Goal: Transaction & Acquisition: Purchase product/service

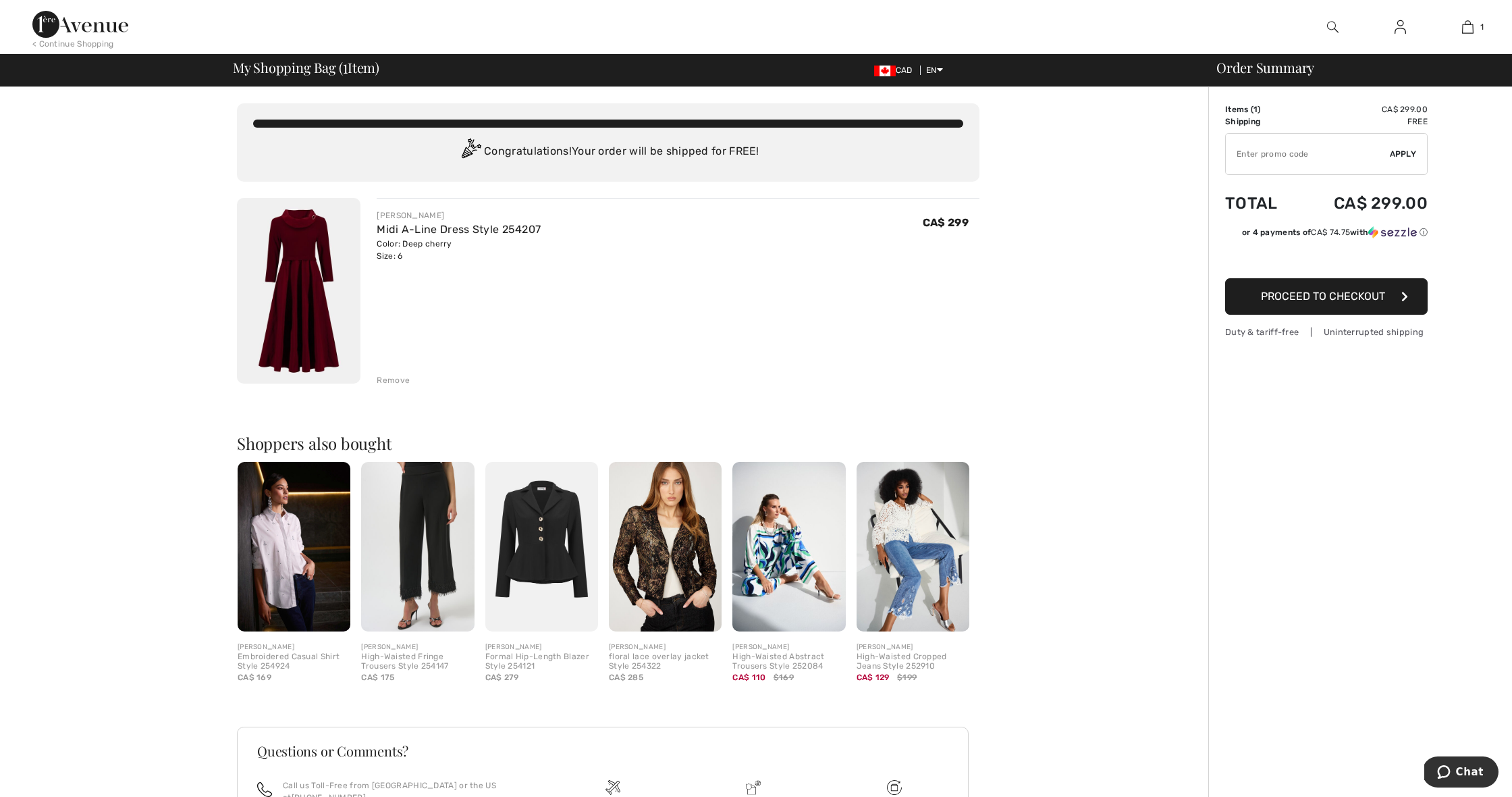
click at [1269, 294] on span "Proceed to Checkout" at bounding box center [1323, 297] width 124 height 13
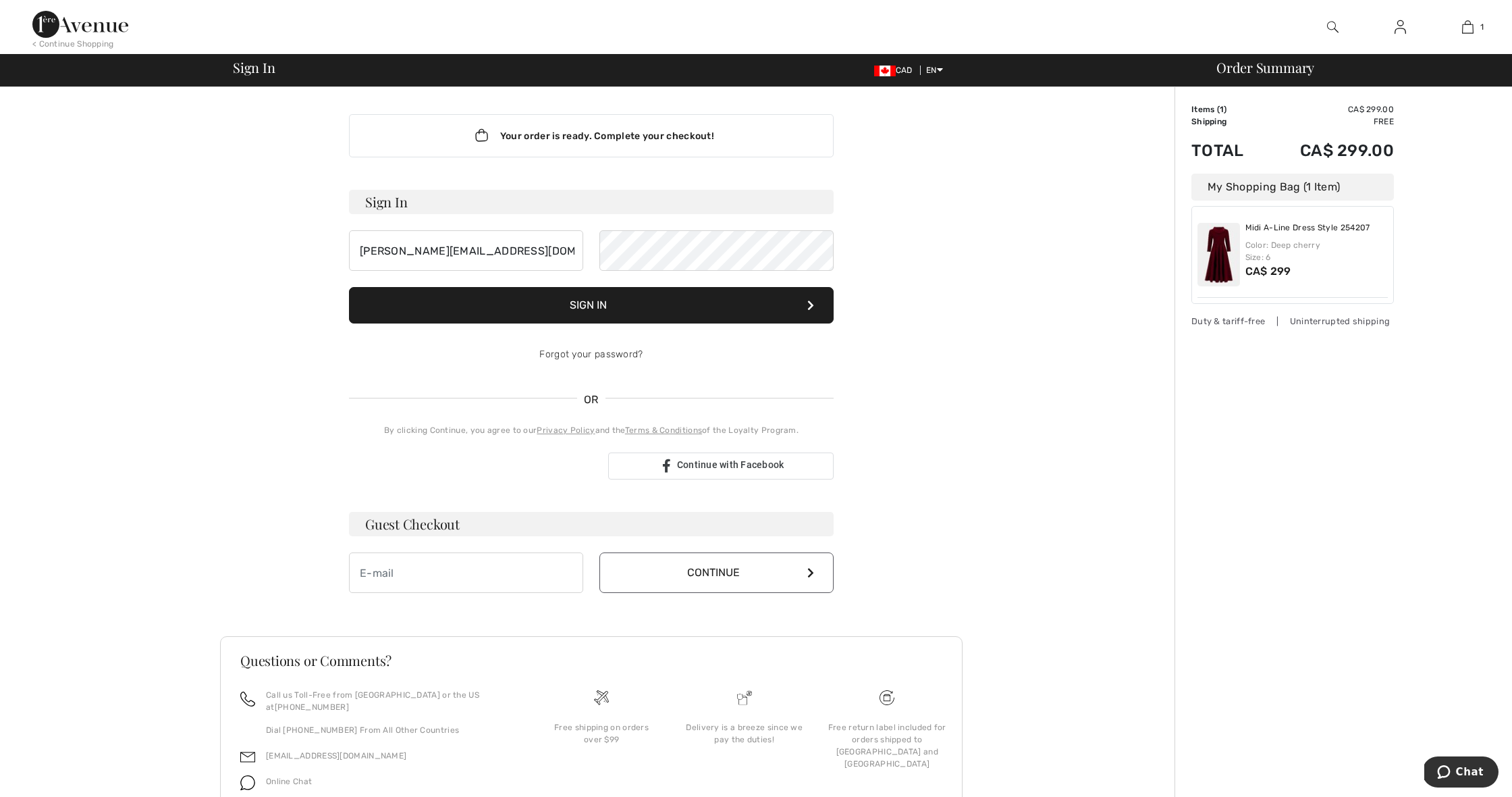
type input "charbonneau.sue@hotmail.com"
drag, startPoint x: 531, startPoint y: 246, endPoint x: 327, endPoint y: 240, distance: 204.1
click at [327, 240] on div "Your order is ready. Complete your checkout! Sign In charbonneau.sue@hotmail.co…" at bounding box center [591, 473] width 743 height 773
click at [392, 579] on input "email" at bounding box center [466, 573] width 234 height 40
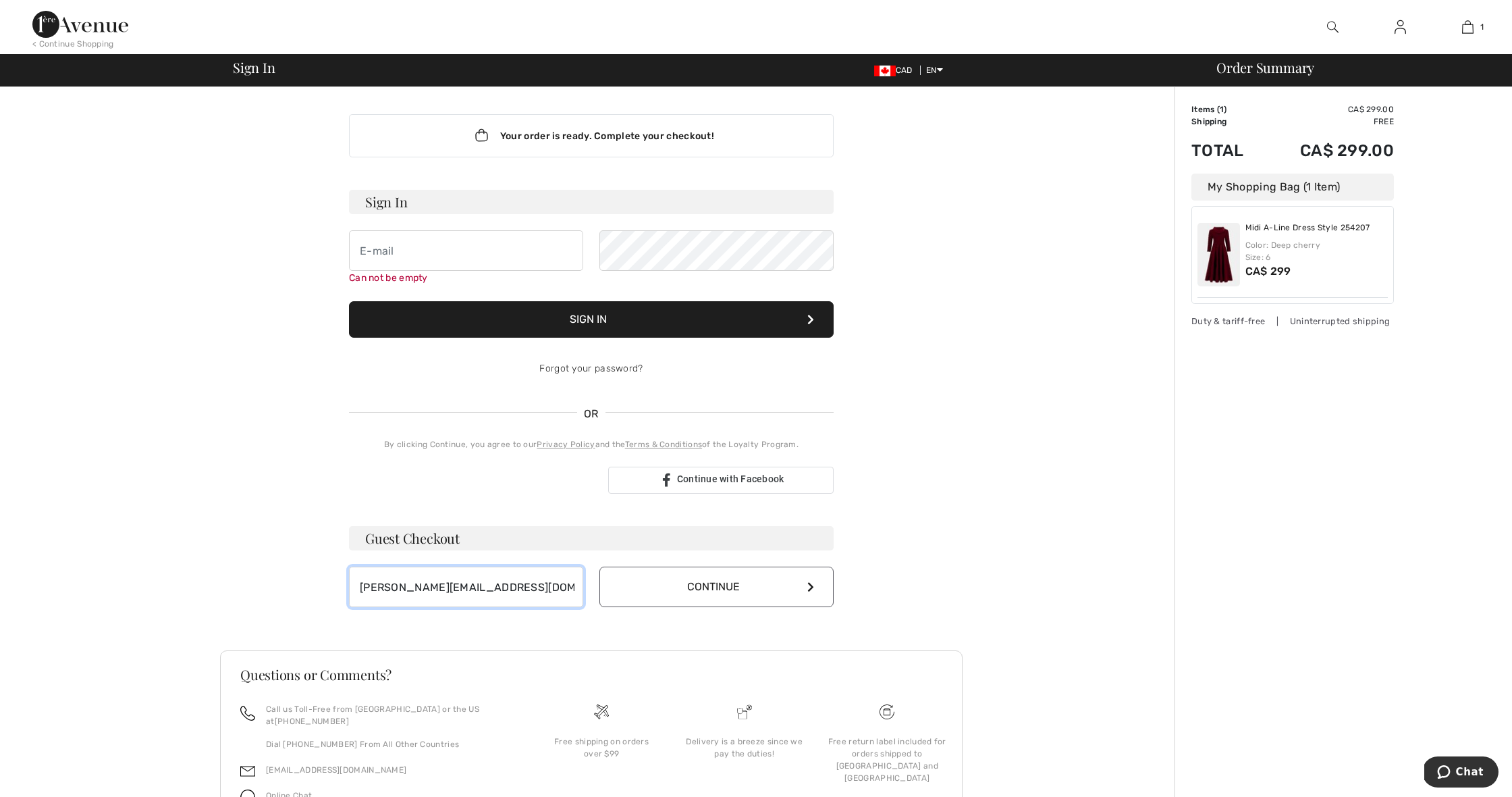
type input "[PERSON_NAME][EMAIL_ADDRESS][DOMAIN_NAME]"
click at [716, 591] on button "Continue" at bounding box center [716, 587] width 234 height 40
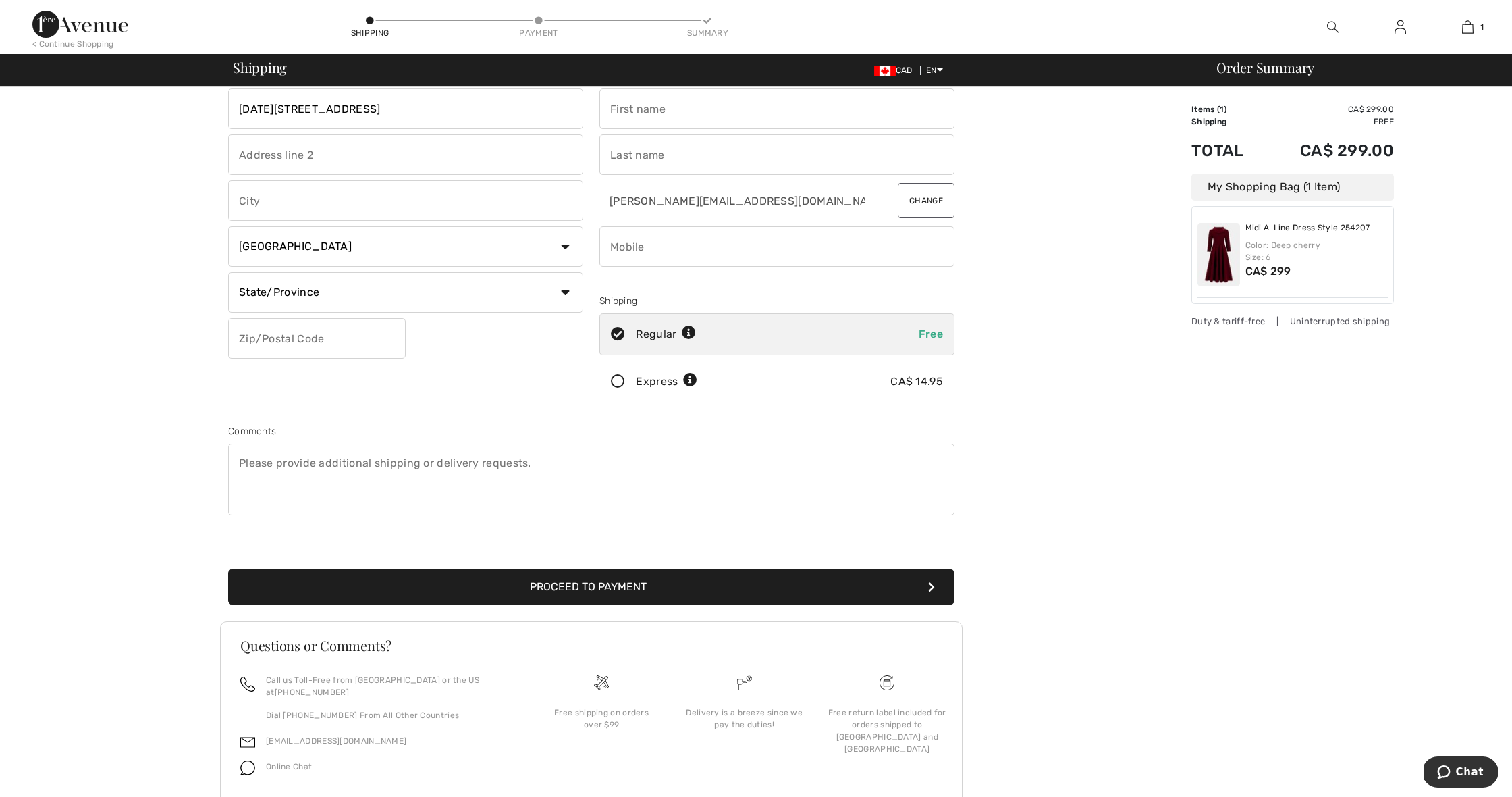
scroll to position [36, 0]
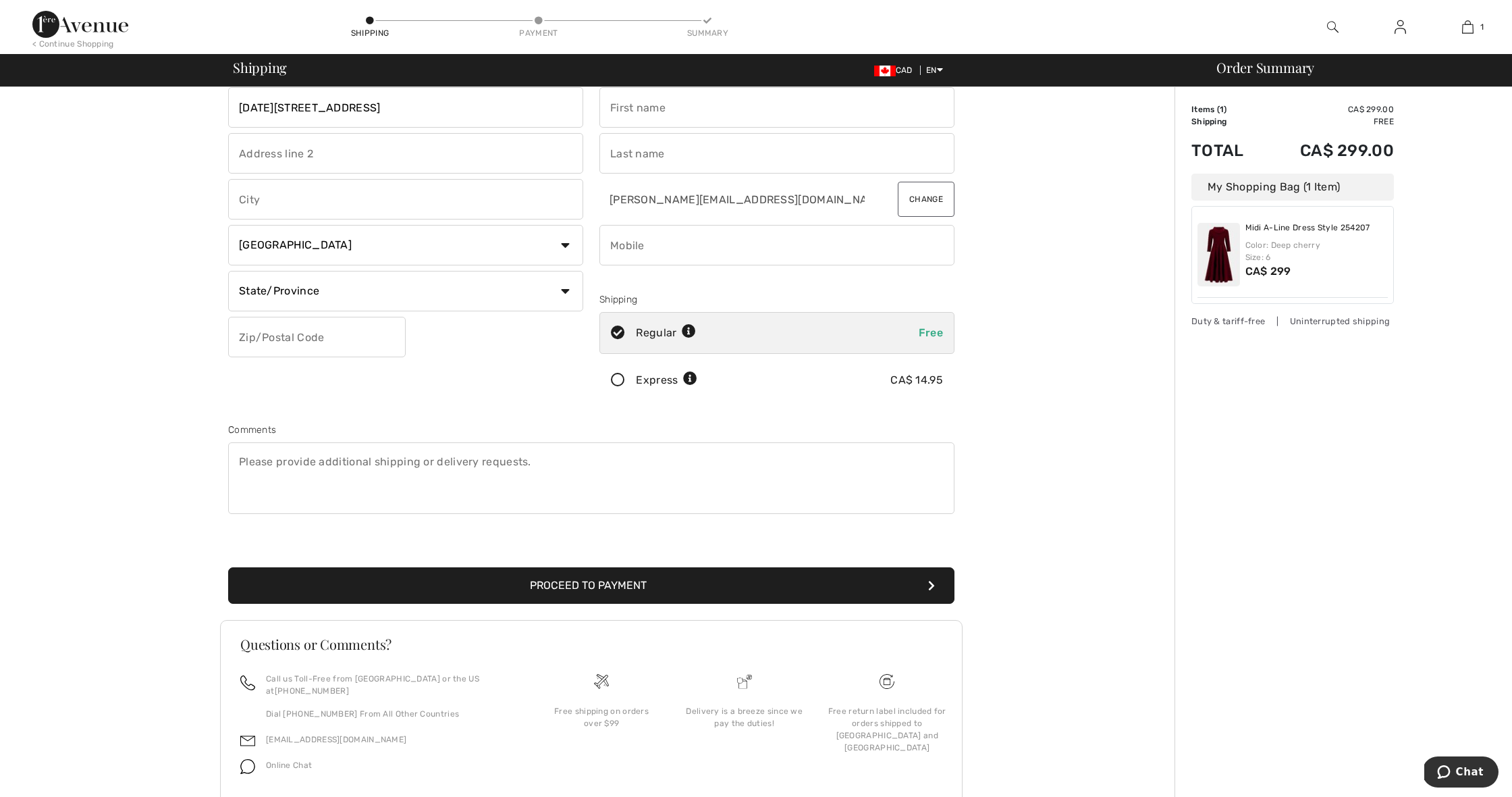
type input "[DATE][STREET_ADDRESS]"
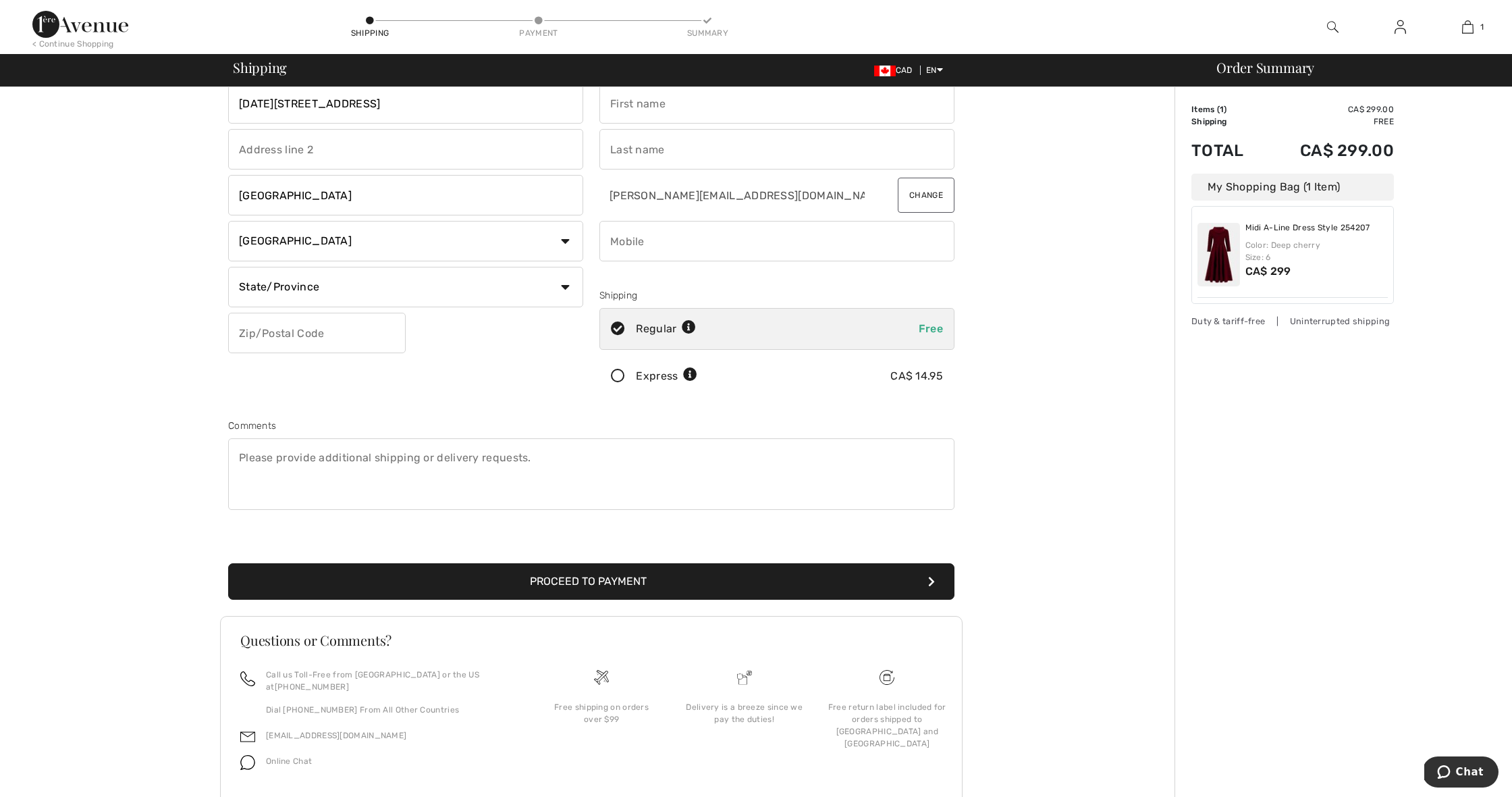
type input "Ottawa"
select select "ON"
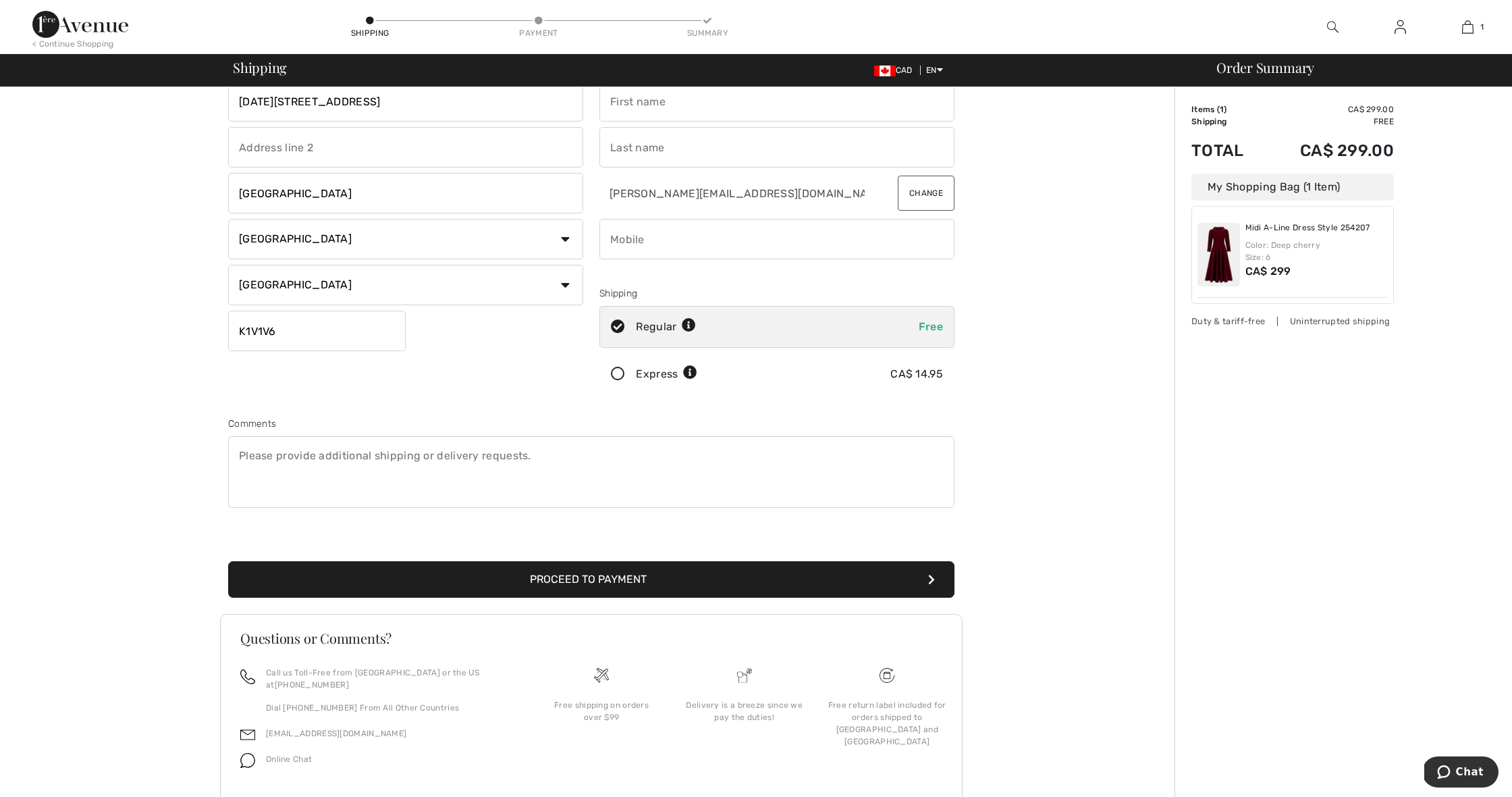
type input "K1V1V6"
type input "Suzanne"
type input "Charbonneau"
type input "6135235158"
type input "Suzanne"
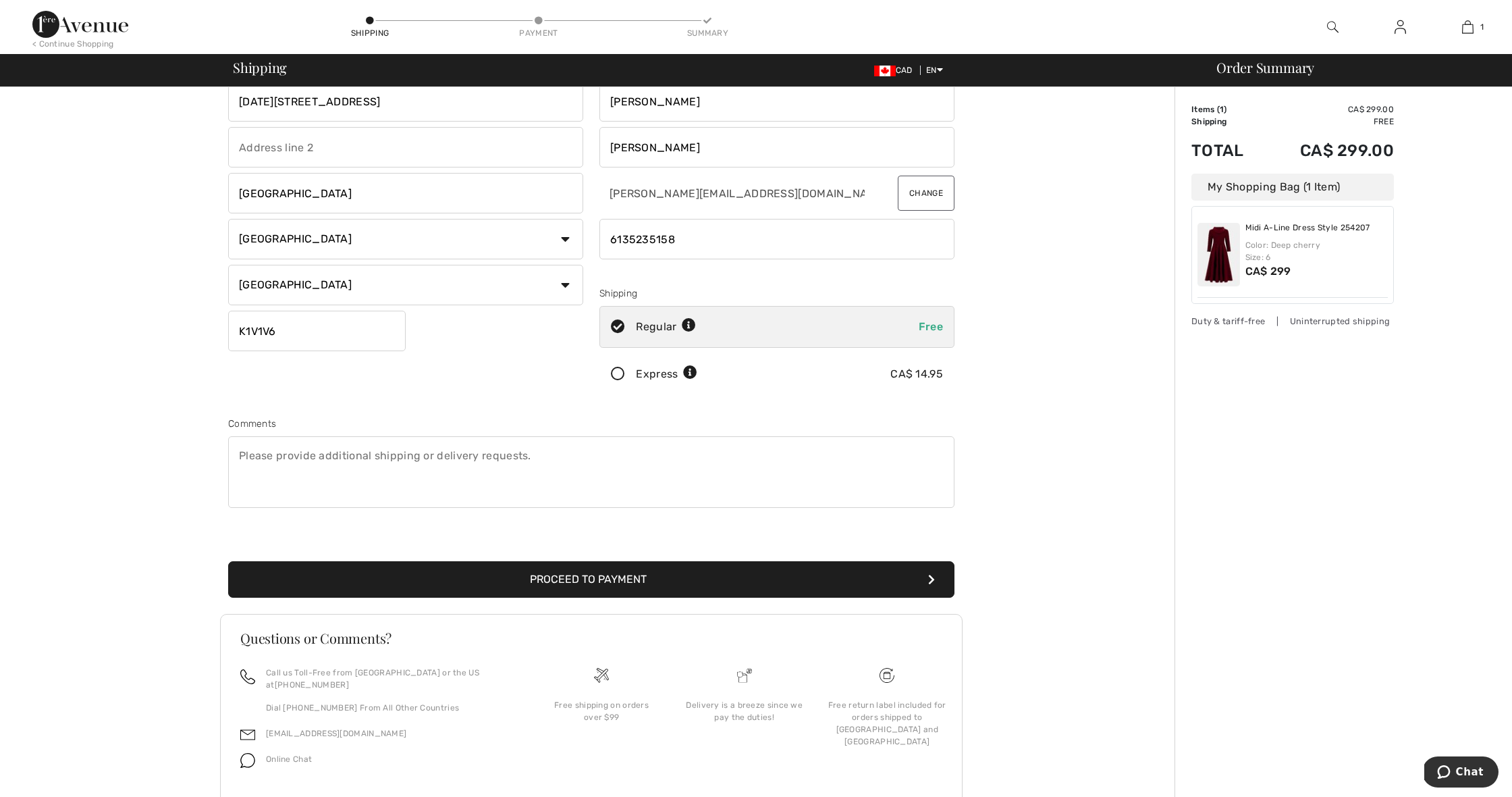
drag, startPoint x: 712, startPoint y: 233, endPoint x: 574, endPoint y: 239, distance: 138.1
type input "613"
type input "6138846235"
click at [601, 578] on button "Proceed to Payment" at bounding box center [591, 579] width 726 height 37
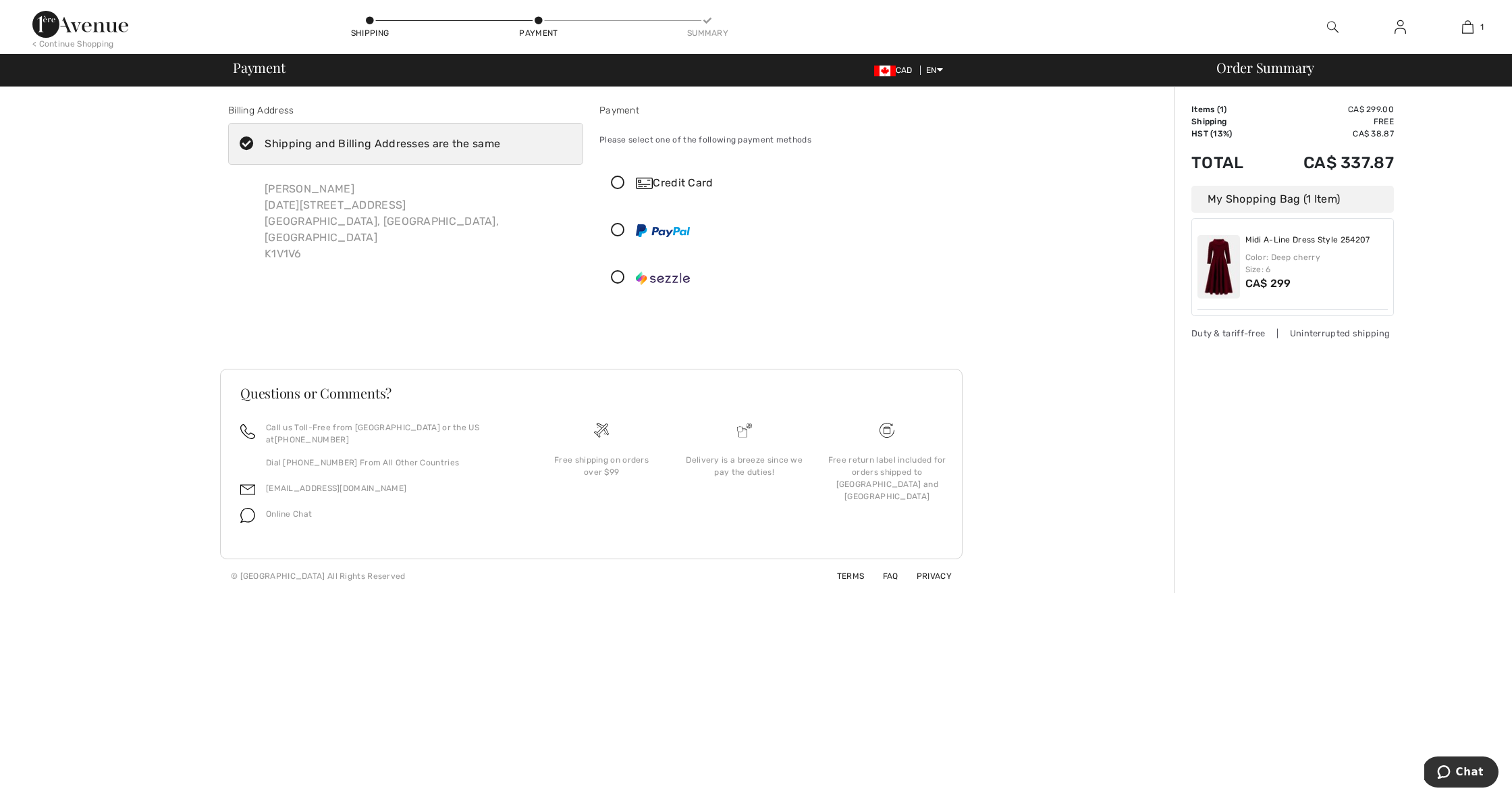
click at [621, 180] on icon at bounding box center [618, 184] width 36 height 14
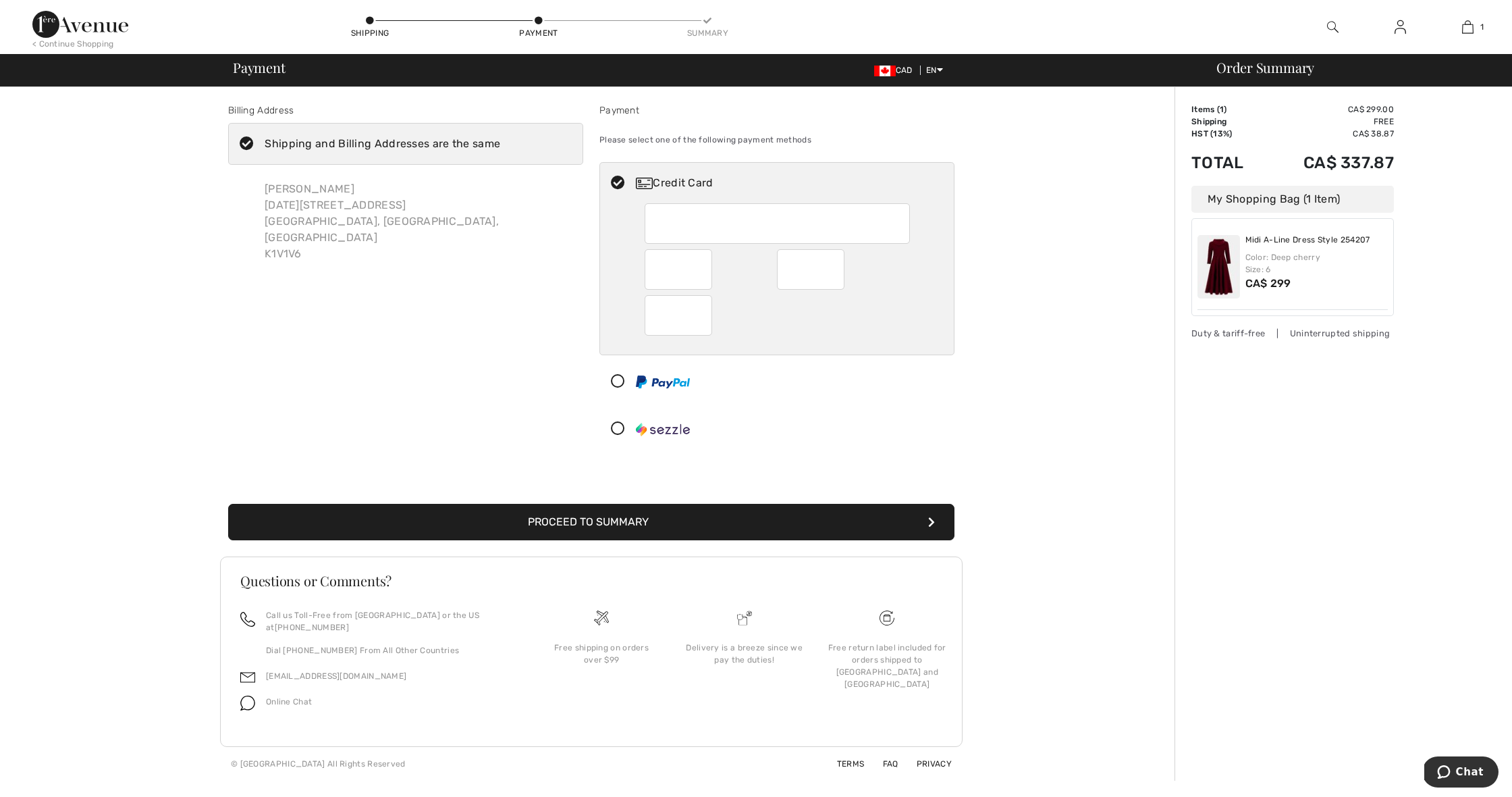
click at [716, 523] on button "Proceed to Summary" at bounding box center [591, 522] width 726 height 37
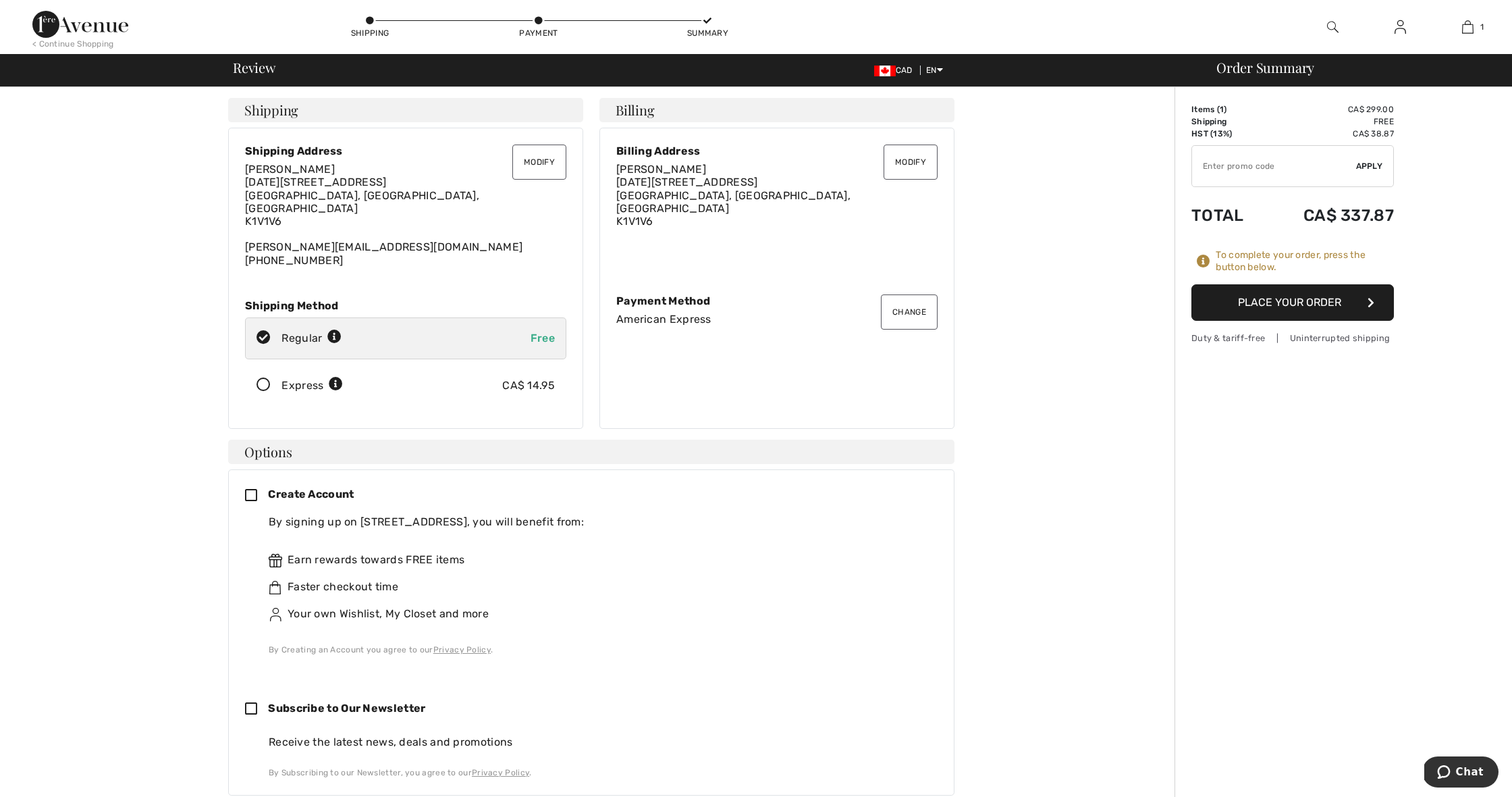
click at [1284, 302] on button "Place Your Order" at bounding box center [1292, 302] width 202 height 37
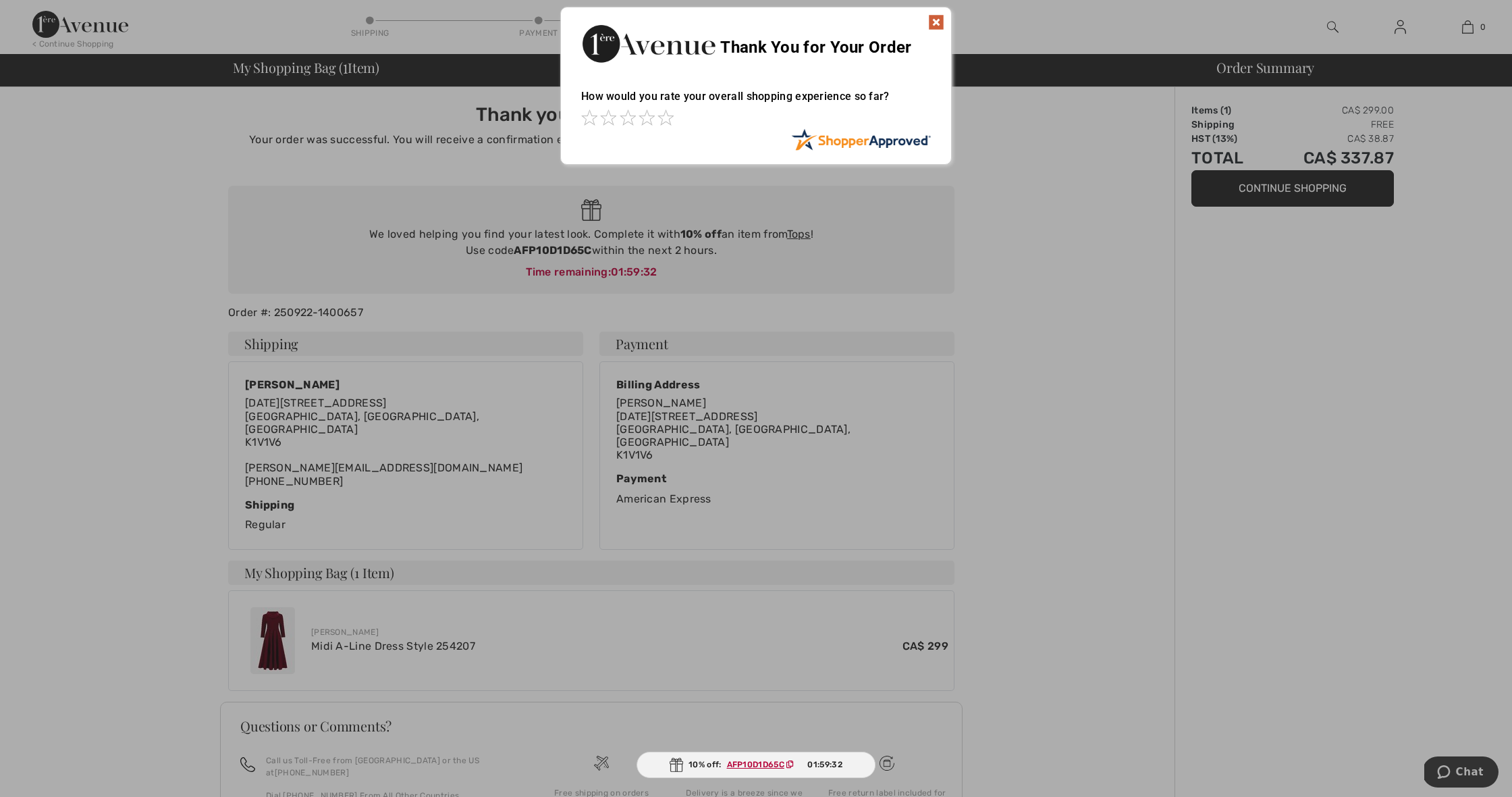
click at [939, 22] on img at bounding box center [936, 22] width 17 height 17
